Goal: Information Seeking & Learning: Learn about a topic

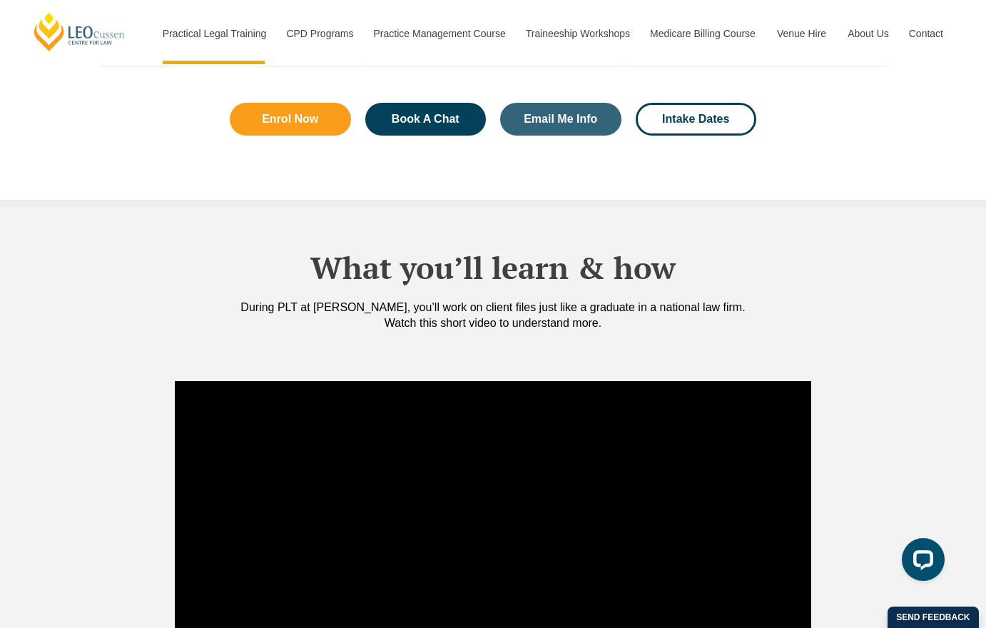
scroll to position [1160, 0]
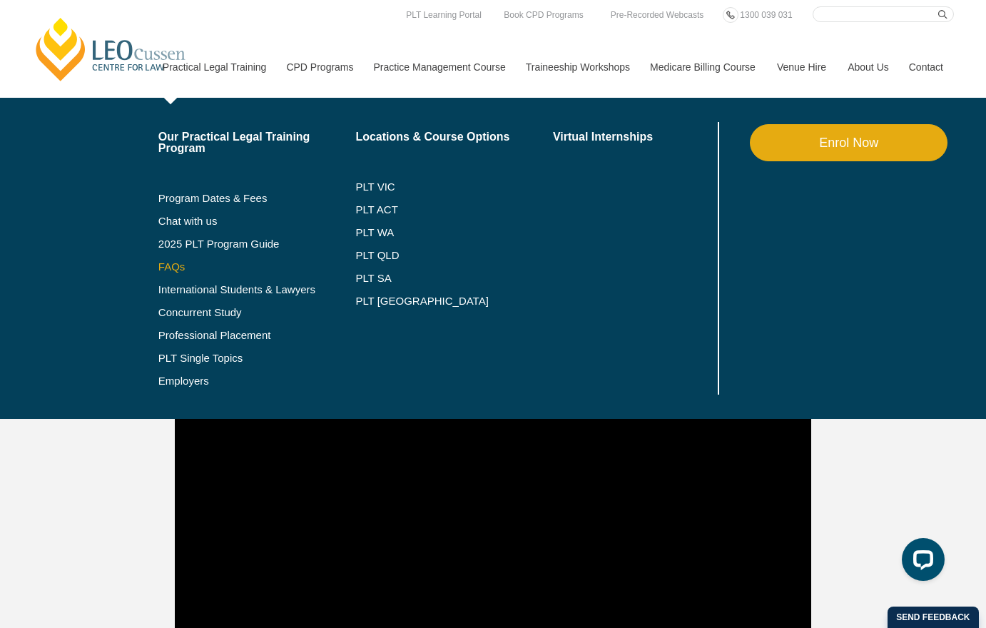
click at [158, 270] on link "FAQs" at bounding box center [257, 266] width 198 height 11
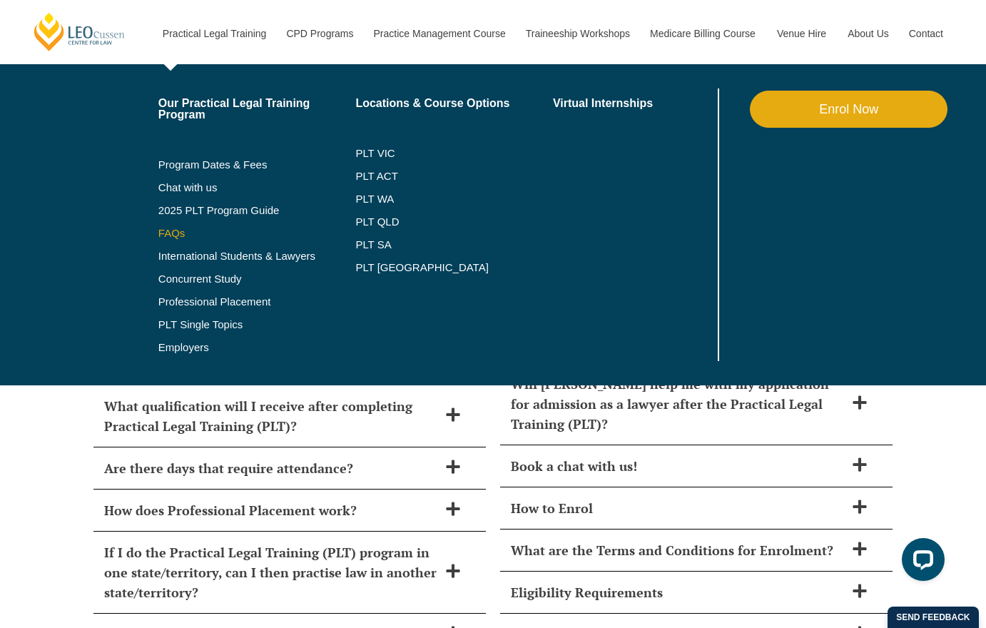
scroll to position [6064, 0]
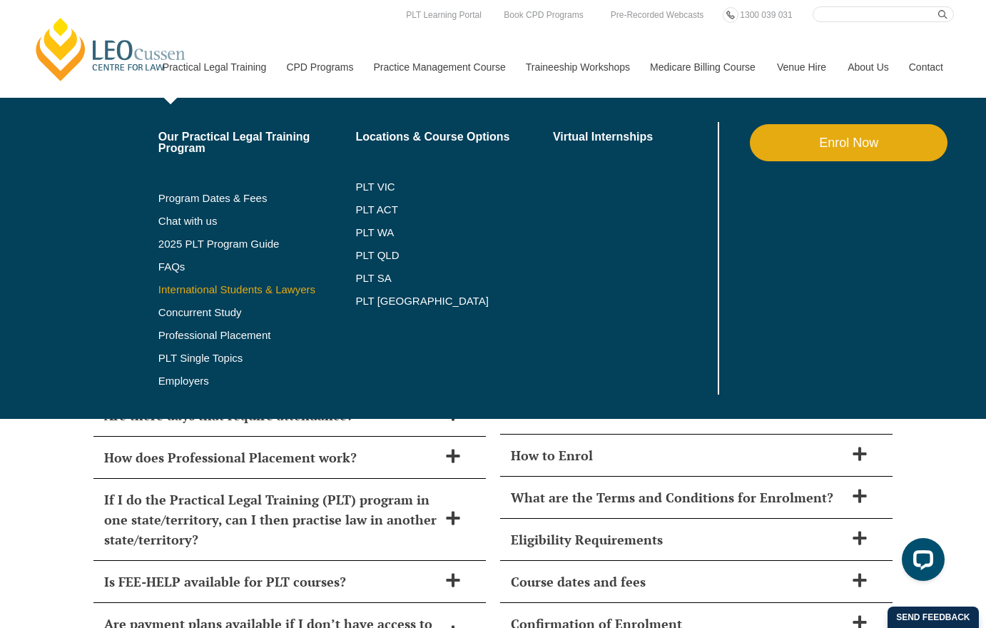
click at [170, 292] on link "International Students & Lawyers" at bounding box center [257, 289] width 198 height 11
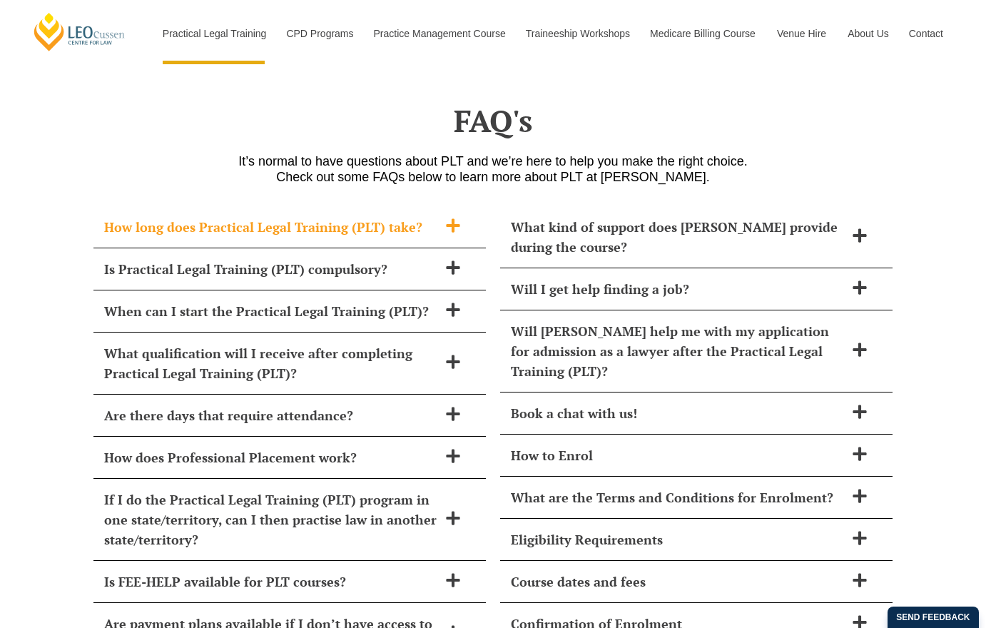
click at [349, 217] on span "How long does Practical Legal Training (PLT) take?" at bounding box center [271, 227] width 334 height 20
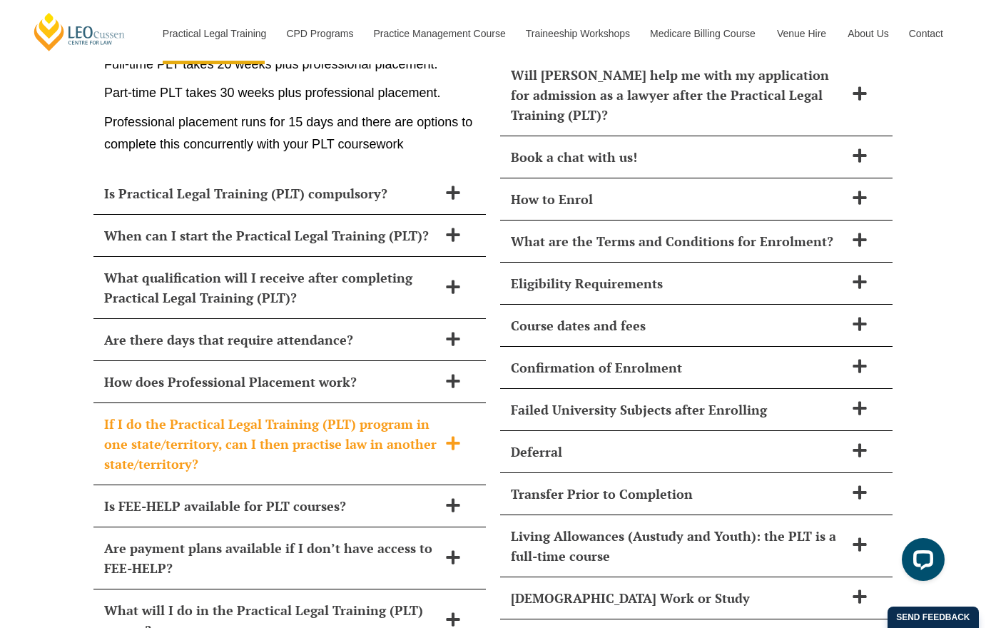
scroll to position [6438, 0]
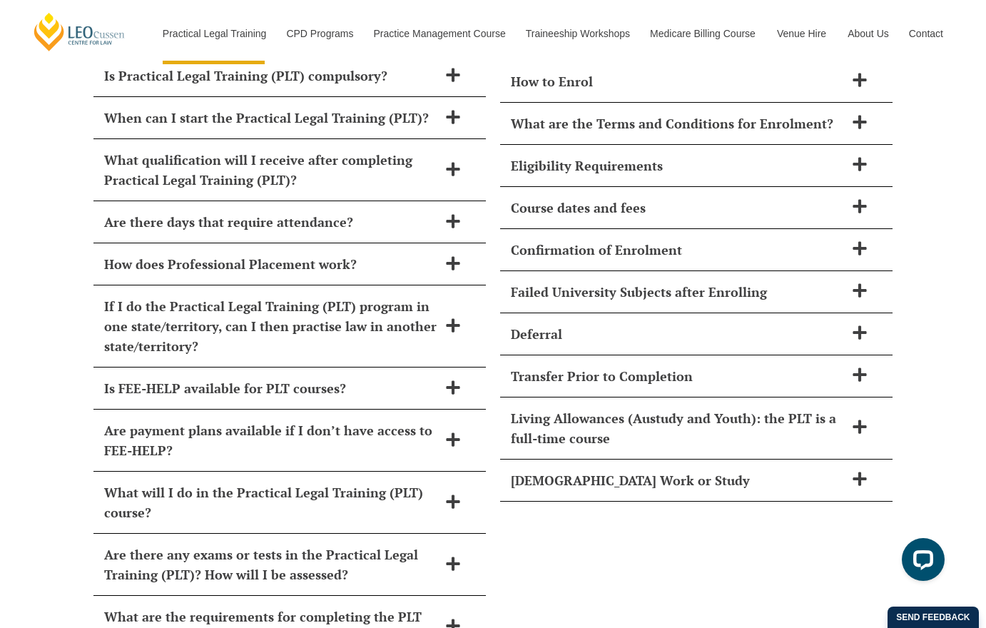
click at [536, 528] on div "What kind of support does Leo Cussen provide during the course? From day one, y…" at bounding box center [696, 307] width 407 height 964
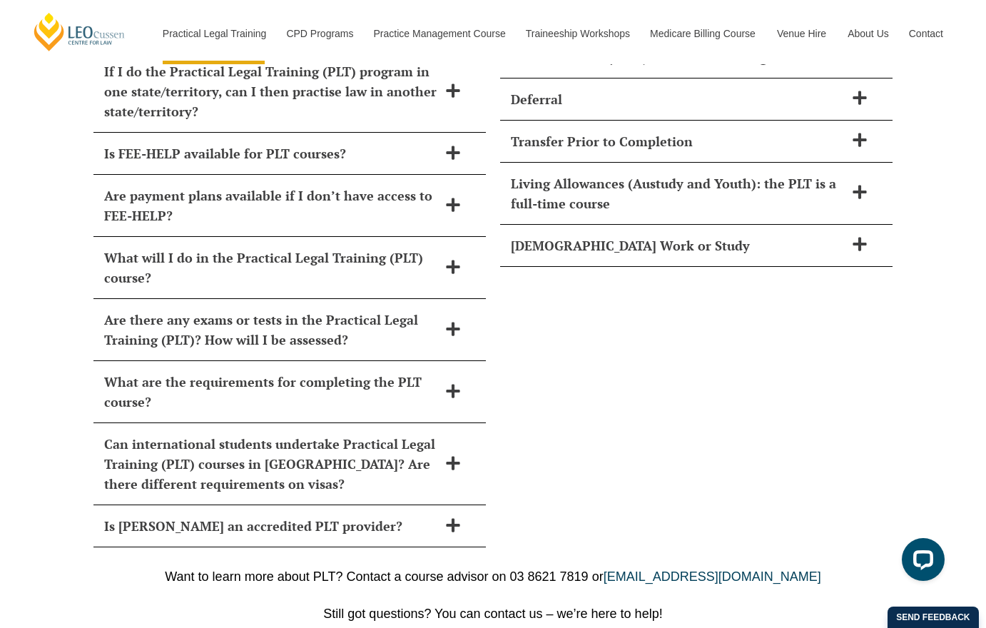
scroll to position [6658, 0]
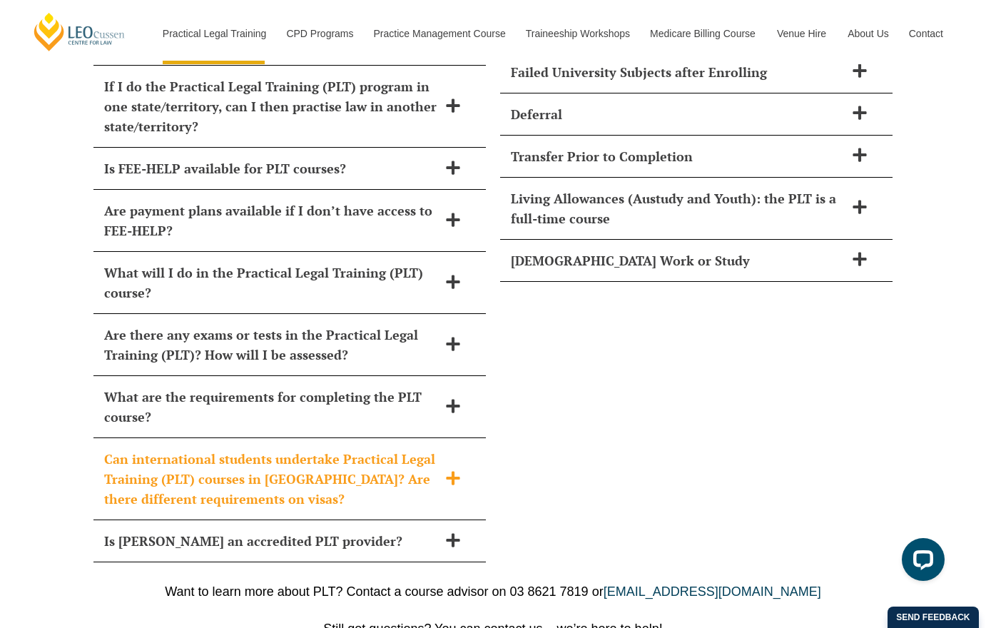
click at [265, 449] on span "Can international students undertake Practical Legal Training (PLT) courses in …" at bounding box center [271, 479] width 334 height 60
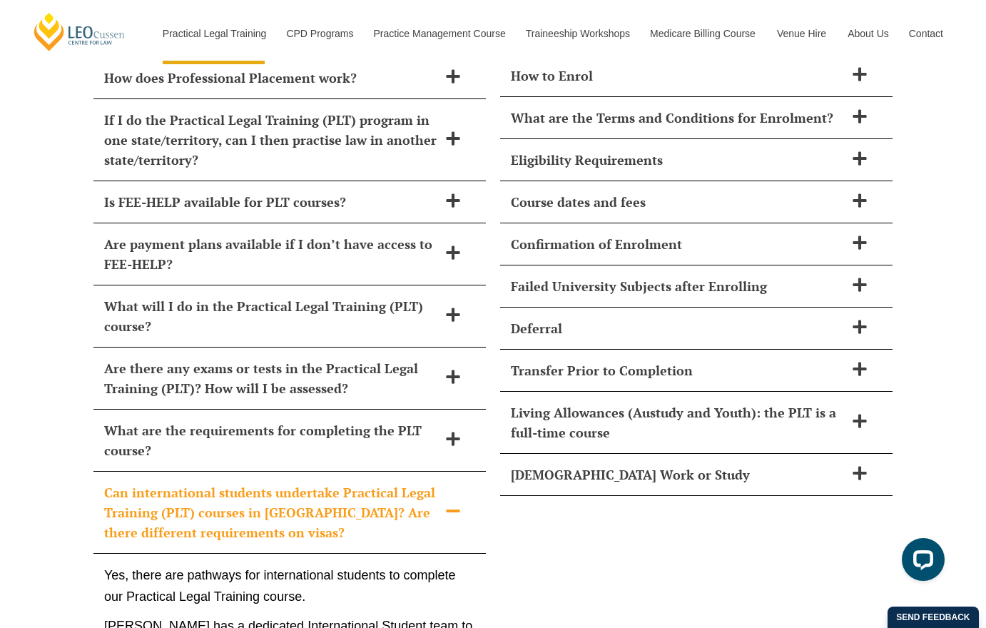
scroll to position [6277, 0]
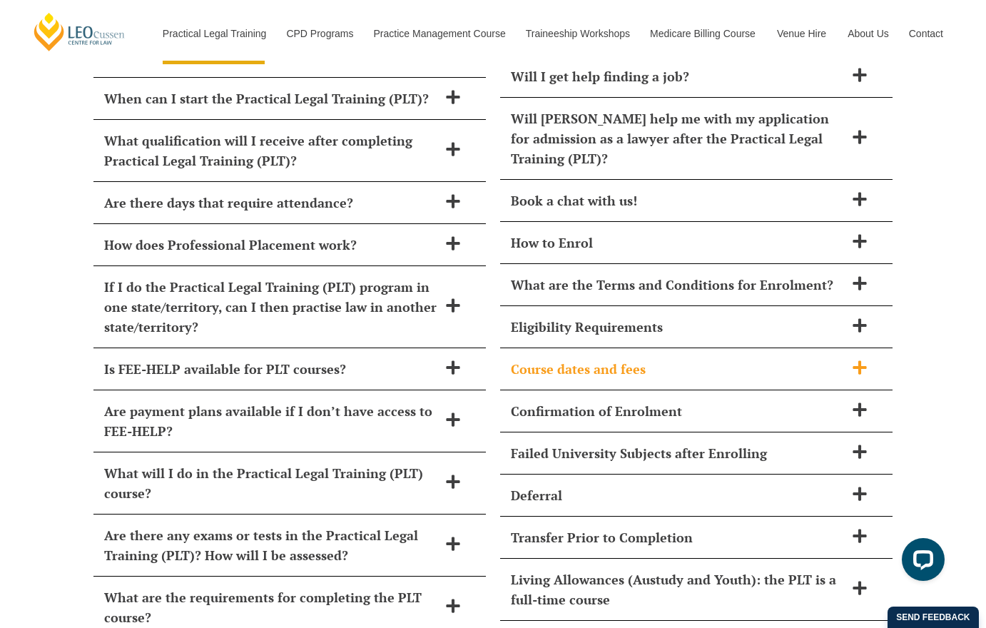
click at [572, 359] on span "Course dates and fees" at bounding box center [678, 369] width 334 height 20
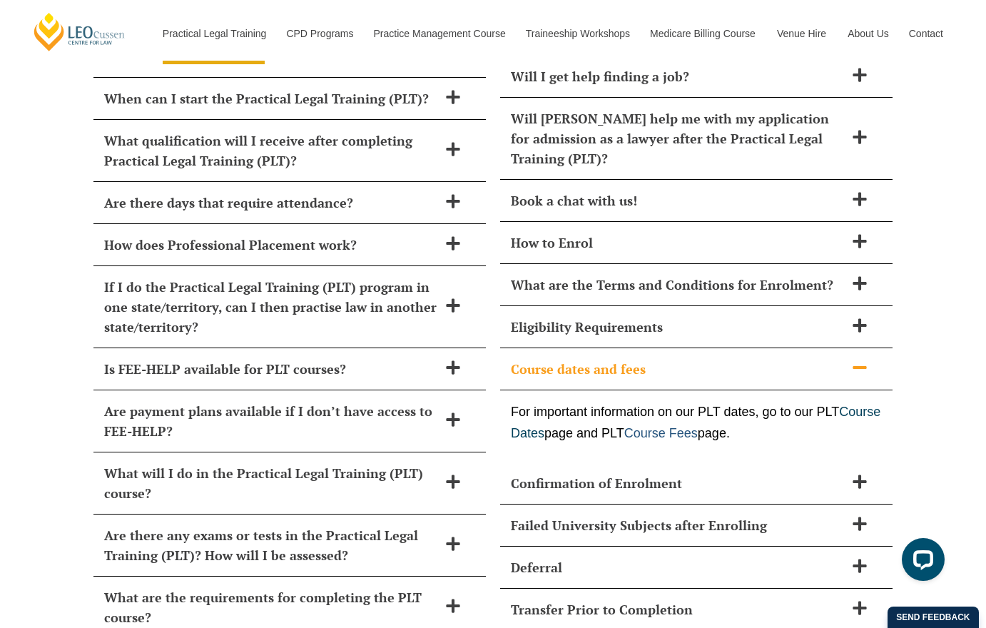
click at [698, 426] on link "Course Fees" at bounding box center [660, 433] width 73 height 14
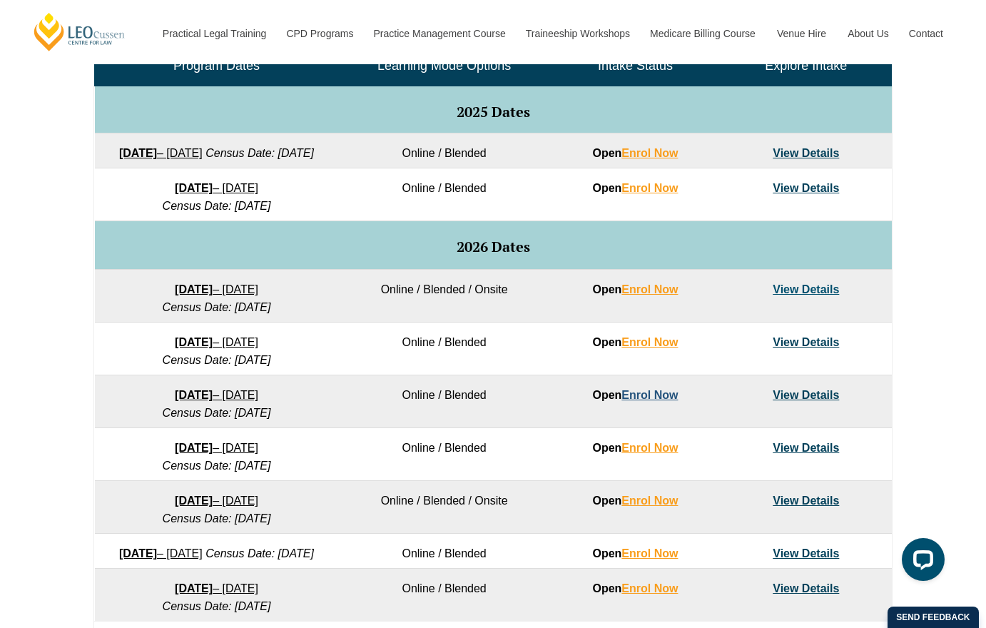
scroll to position [714, 0]
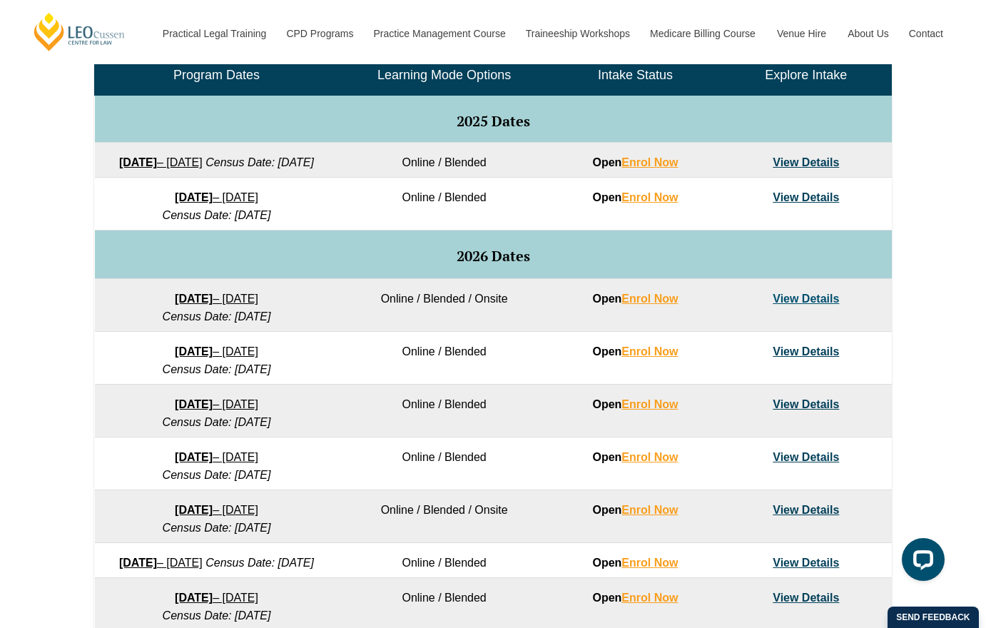
click at [242, 357] on link "16 February 2026 – 3 July 2026" at bounding box center [216, 351] width 83 height 12
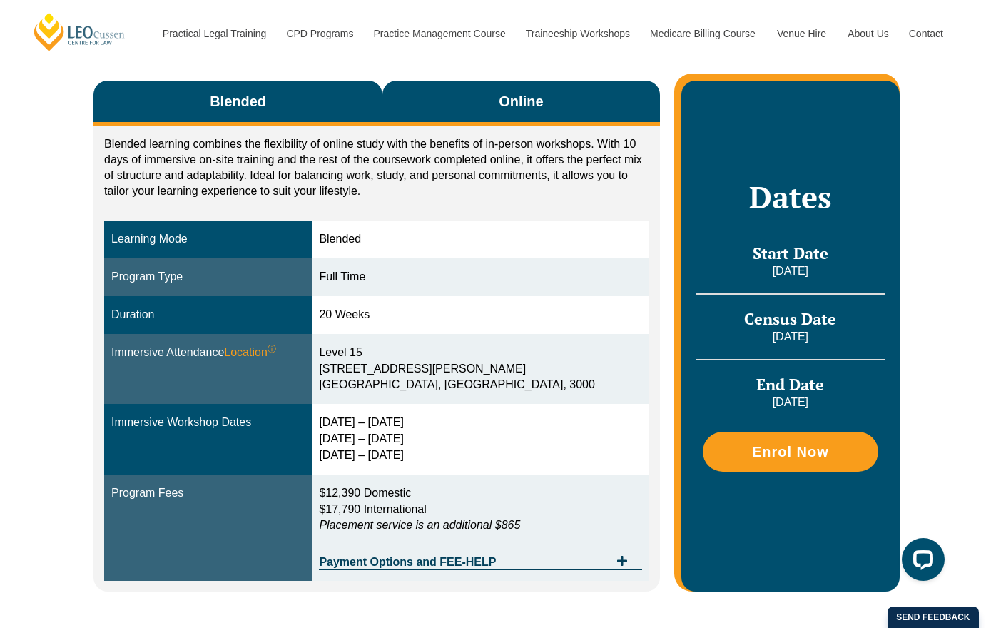
click at [491, 98] on button "Online" at bounding box center [520, 103] width 277 height 45
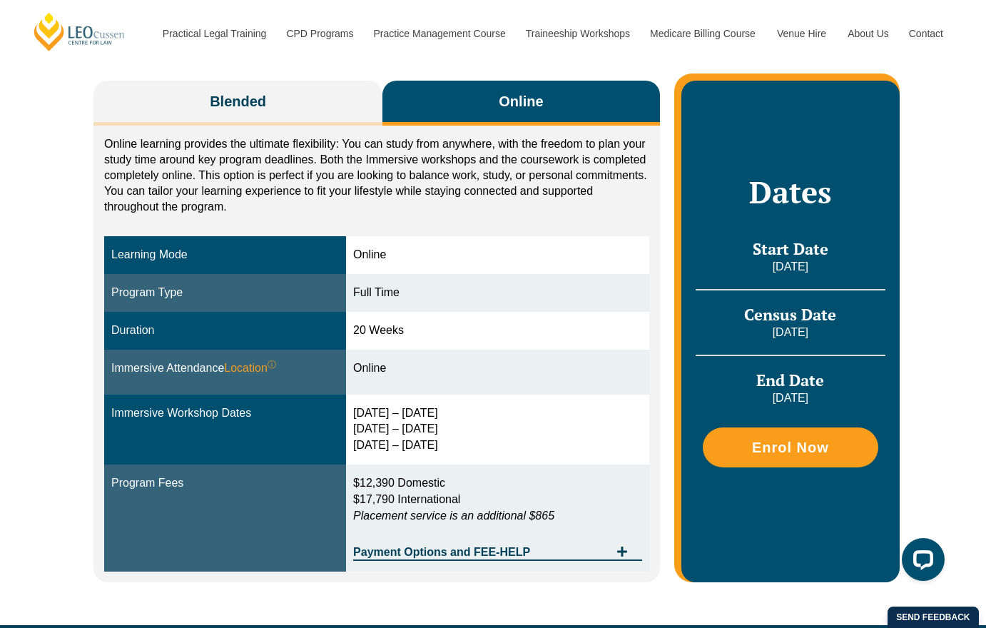
scroll to position [237, 0]
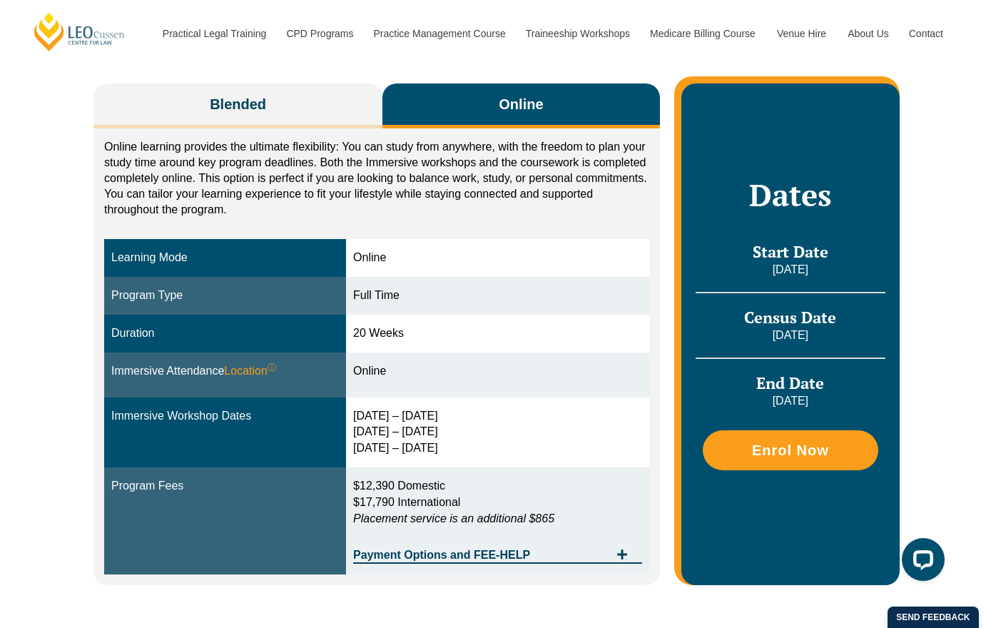
drag, startPoint x: 498, startPoint y: 505, endPoint x: 347, endPoint y: 508, distance: 150.5
click at [347, 508] on tr "Program Fees $12,390 Domestic $17,790 International Placement service is an add…" at bounding box center [376, 520] width 545 height 107
click at [418, 500] on span "$17,790 International" at bounding box center [406, 502] width 107 height 12
click at [468, 500] on p "$12,390 Domestic $17,790 International Placement service is an additional $865" at bounding box center [497, 502] width 289 height 49
drag, startPoint x: 358, startPoint y: 505, endPoint x: 489, endPoint y: 501, distance: 131.3
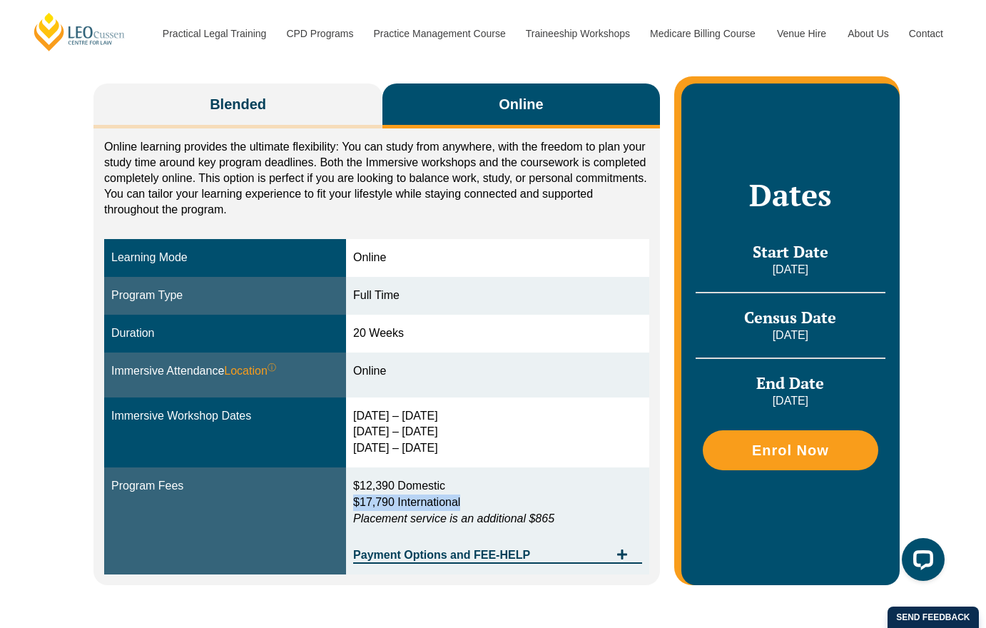
click at [489, 501] on p "$12,390 Domestic $17,790 International Placement service is an additional $865" at bounding box center [497, 502] width 289 height 49
copy span "$17,790 International"
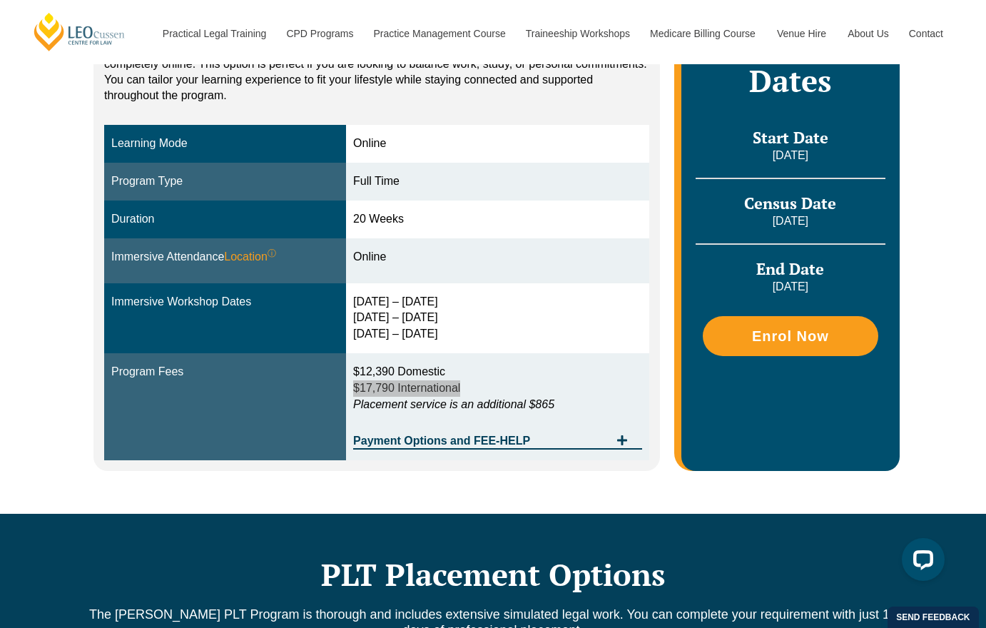
scroll to position [349, 0]
